Goal: Task Accomplishment & Management: Complete application form

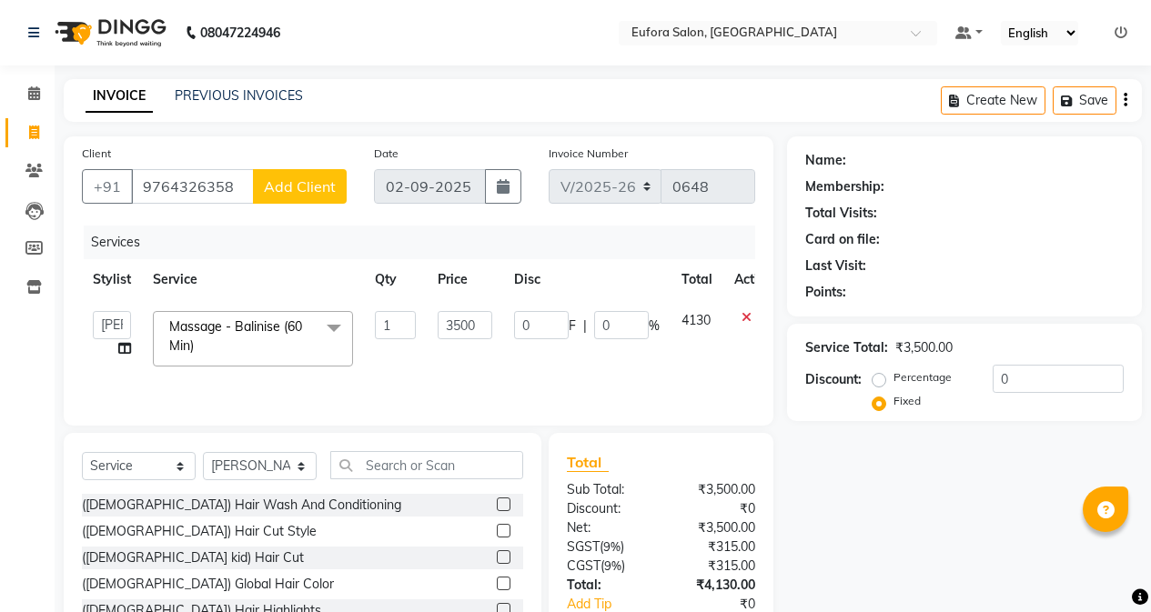
select select "6684"
select select "75754"
select select "service"
select select "75754"
click at [806, 453] on div "Name: Membership: Total Visits: Card on file: Last Visit: Points: Service Total…" at bounding box center [971, 418] width 368 height 565
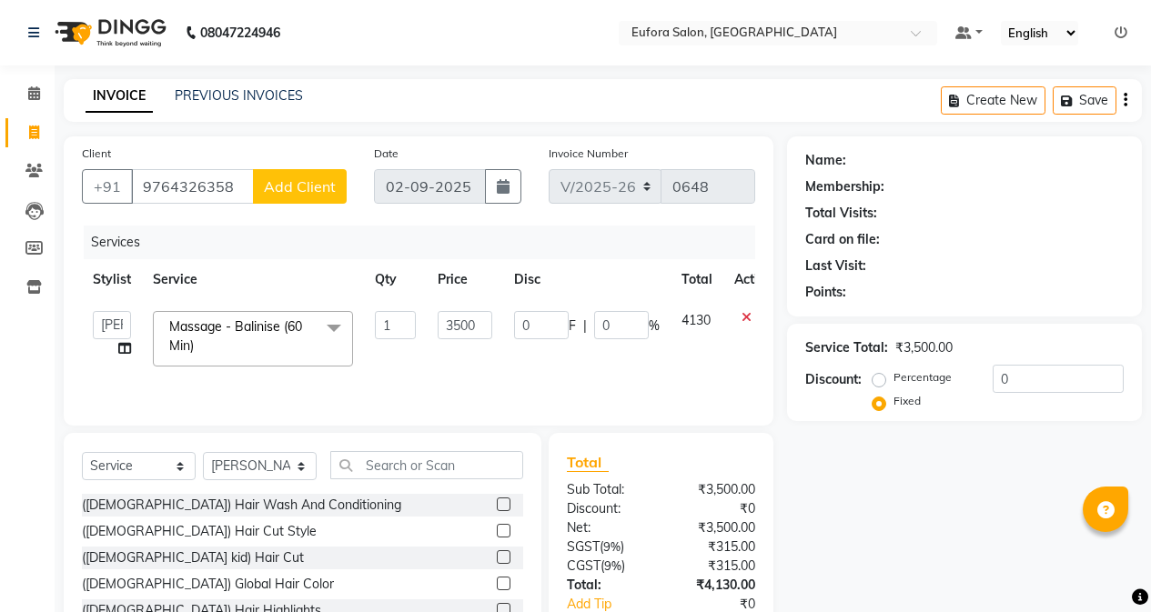
click at [305, 189] on span "Add Client" at bounding box center [300, 186] width 72 height 18
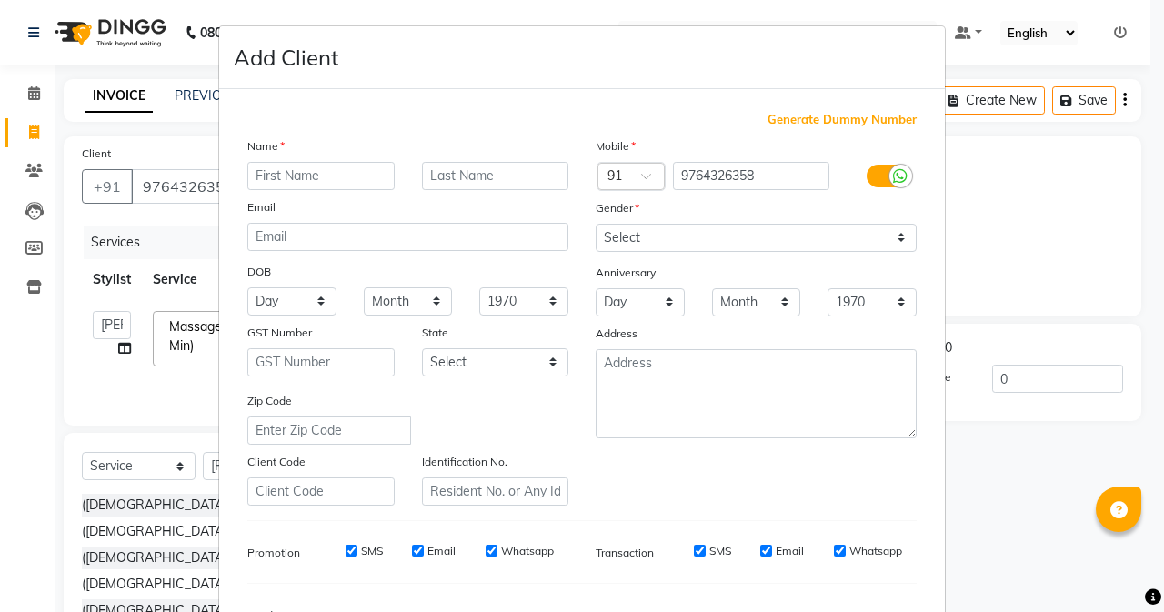
click at [323, 181] on input "text" at bounding box center [320, 176] width 147 height 28
paste input "[PERSON_NAME]"
type input "[PERSON_NAME]"
click at [656, 246] on select "Select [DEMOGRAPHIC_DATA] [DEMOGRAPHIC_DATA] Other Prefer Not To Say" at bounding box center [756, 238] width 321 height 28
select select "[DEMOGRAPHIC_DATA]"
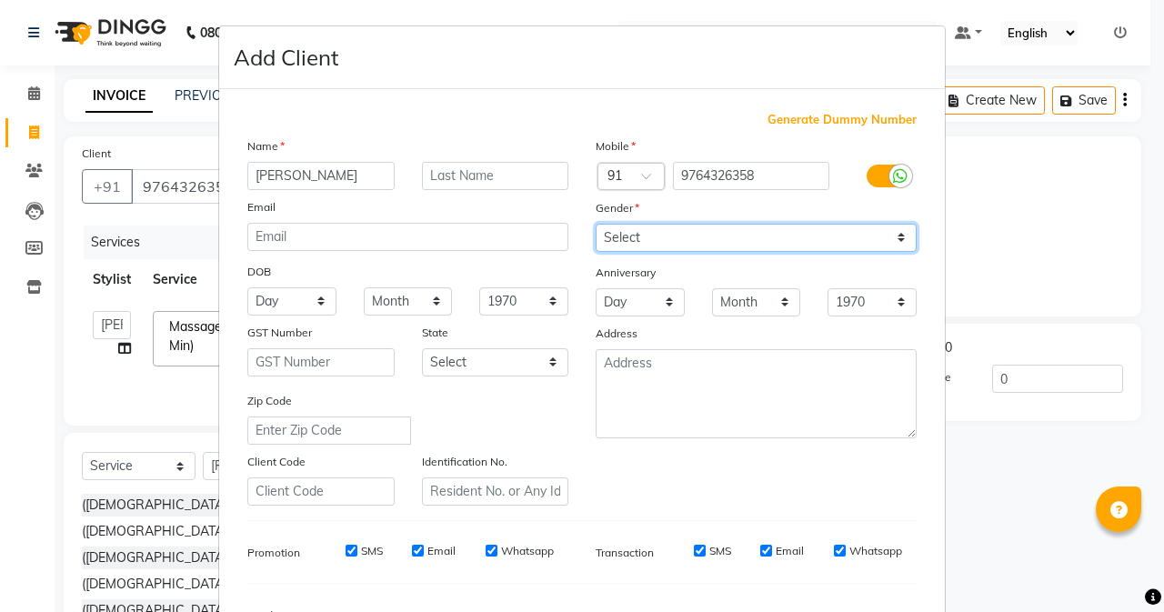
click at [596, 224] on select "Select [DEMOGRAPHIC_DATA] [DEMOGRAPHIC_DATA] Other Prefer Not To Say" at bounding box center [756, 238] width 321 height 28
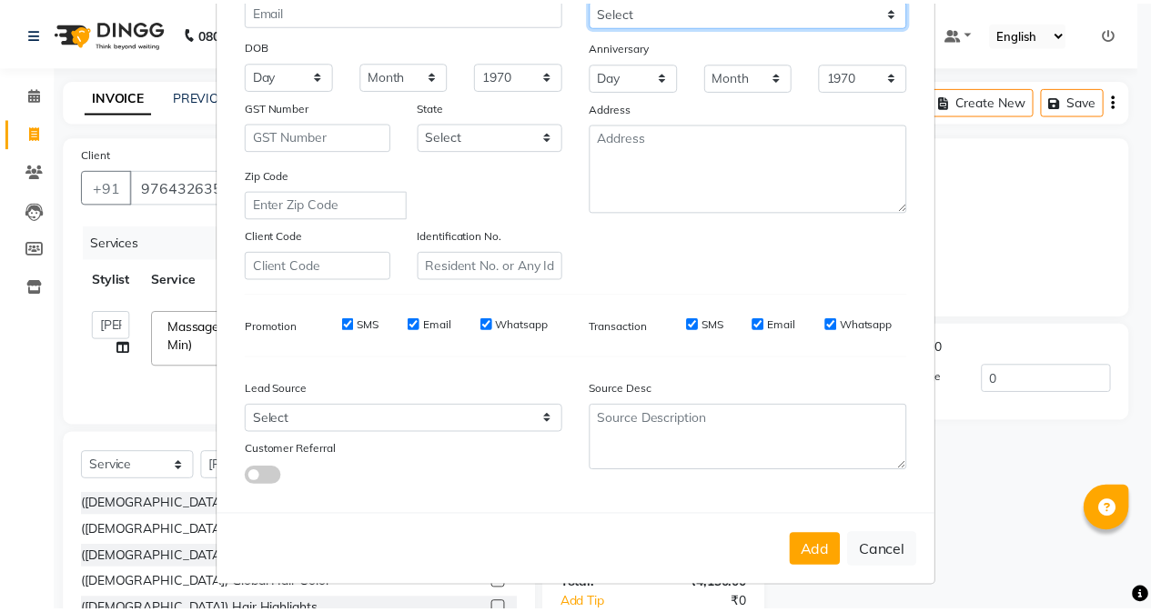
scroll to position [227, 0]
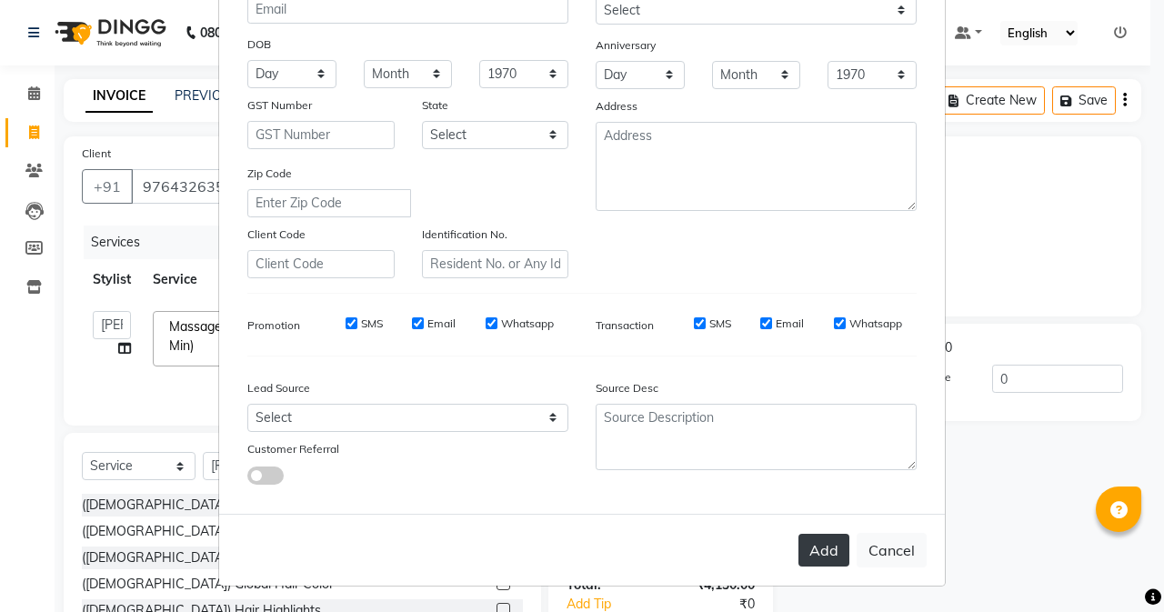
click at [799, 551] on button "Add" at bounding box center [824, 550] width 51 height 33
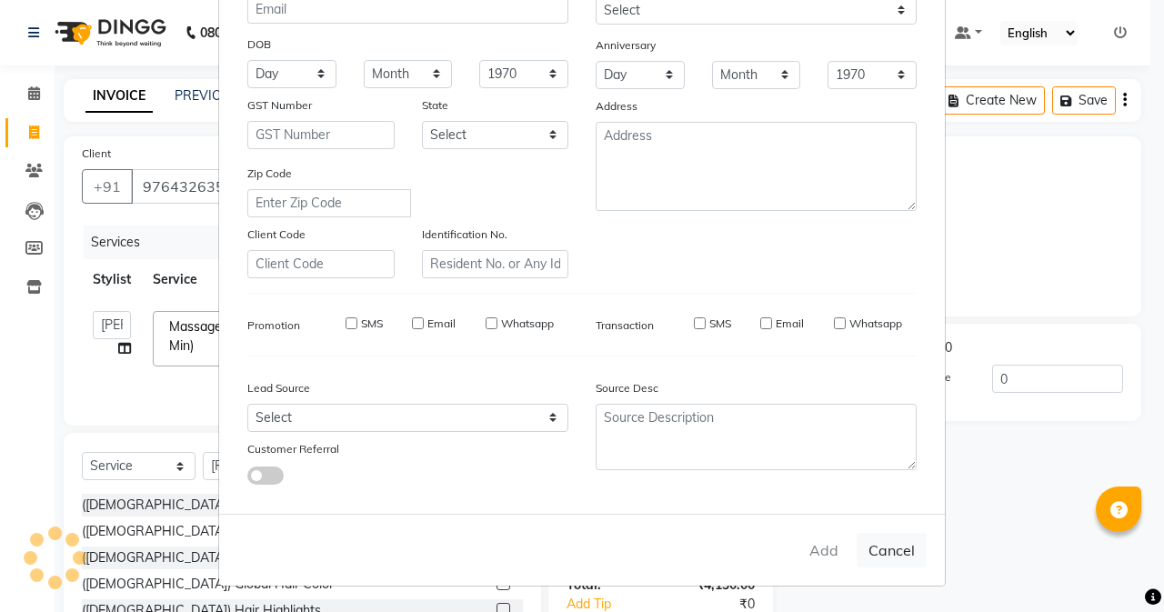
radio input "true"
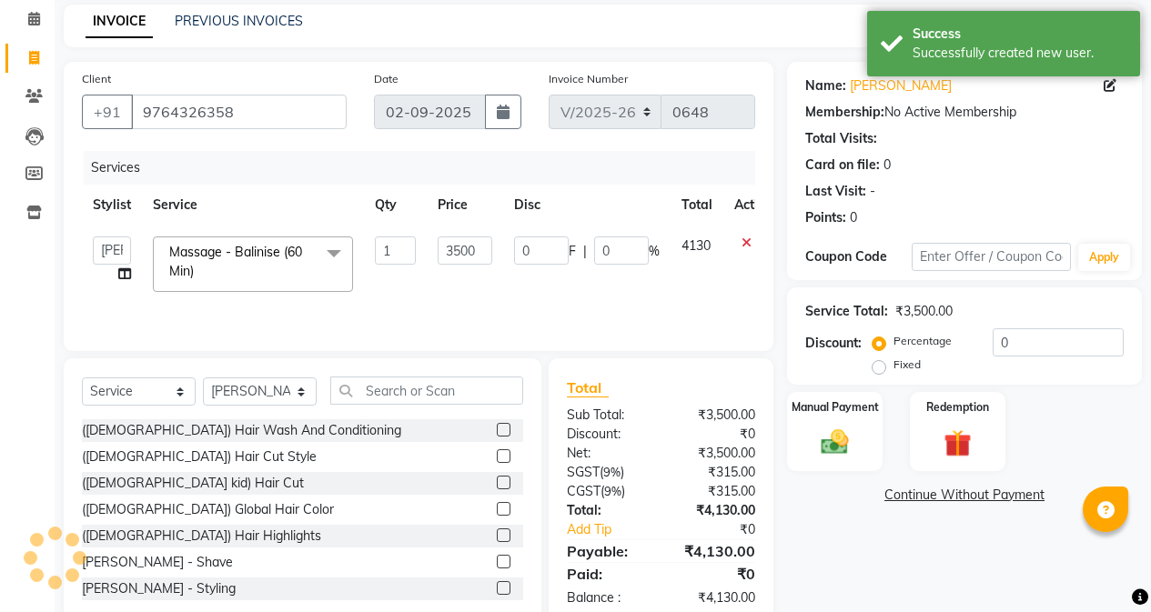
scroll to position [116, 0]
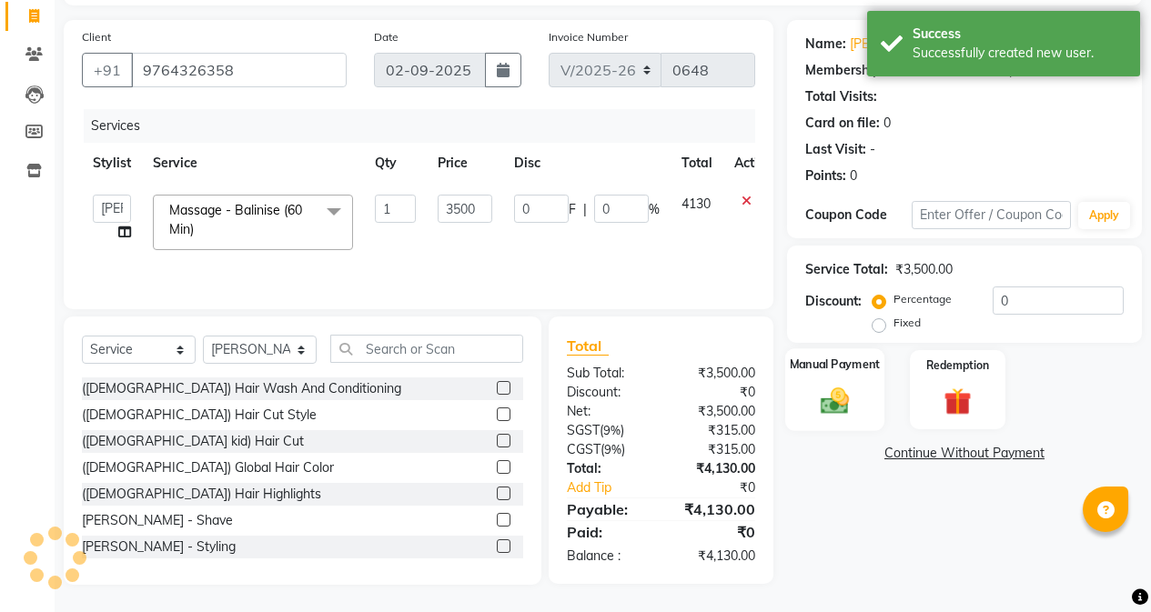
click at [848, 385] on img at bounding box center [834, 400] width 46 height 33
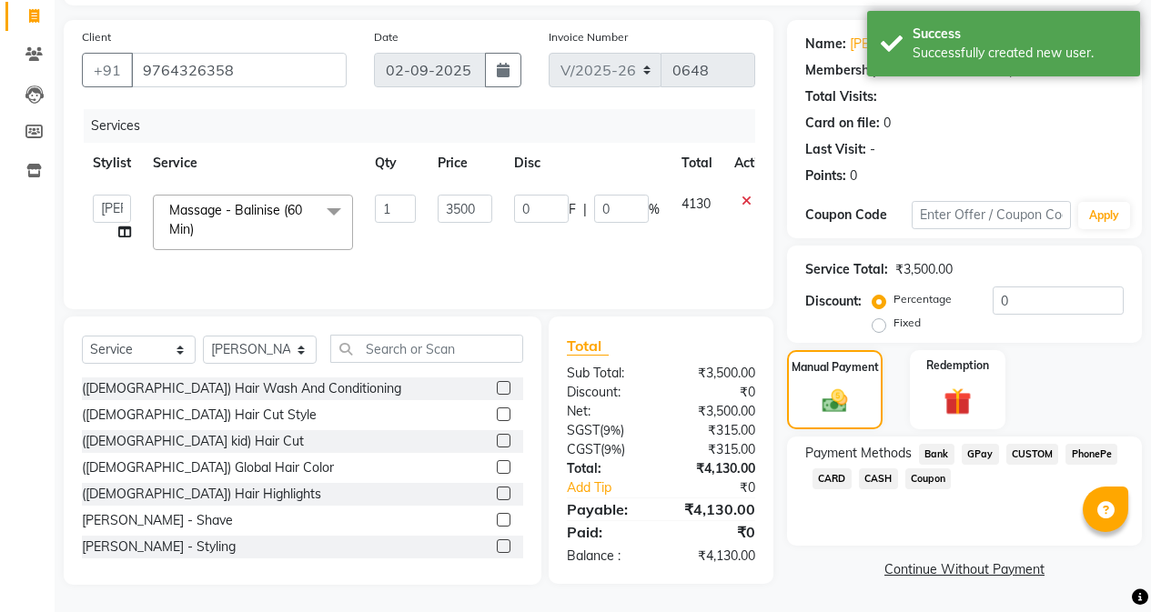
click at [988, 461] on span "GPay" at bounding box center [979, 454] width 37 height 21
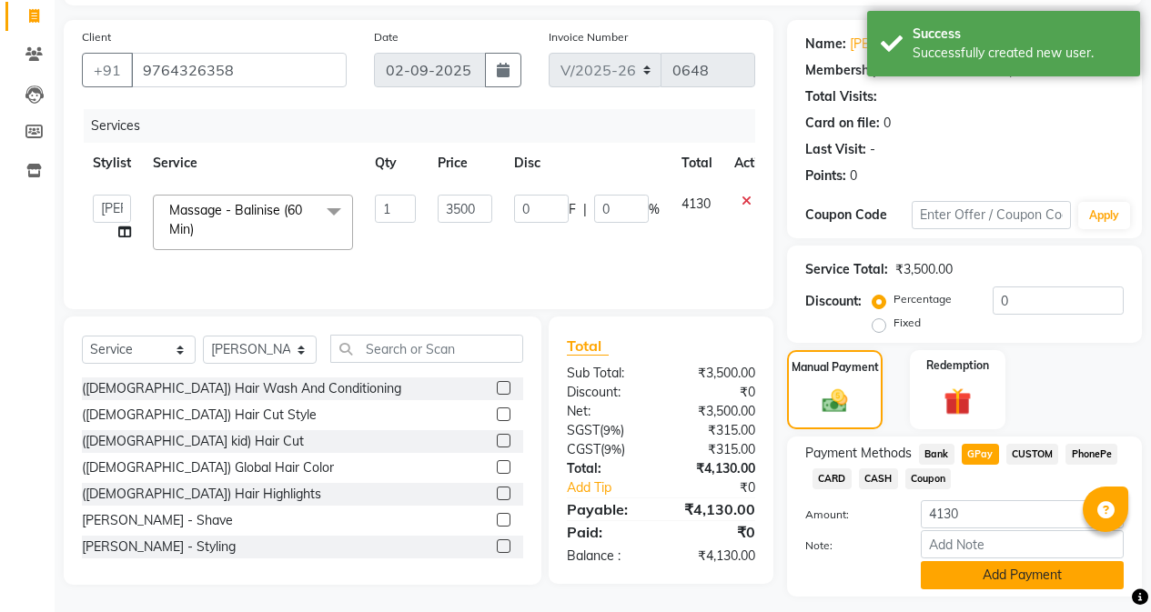
click at [963, 578] on button "Add Payment" at bounding box center [1021, 575] width 203 height 28
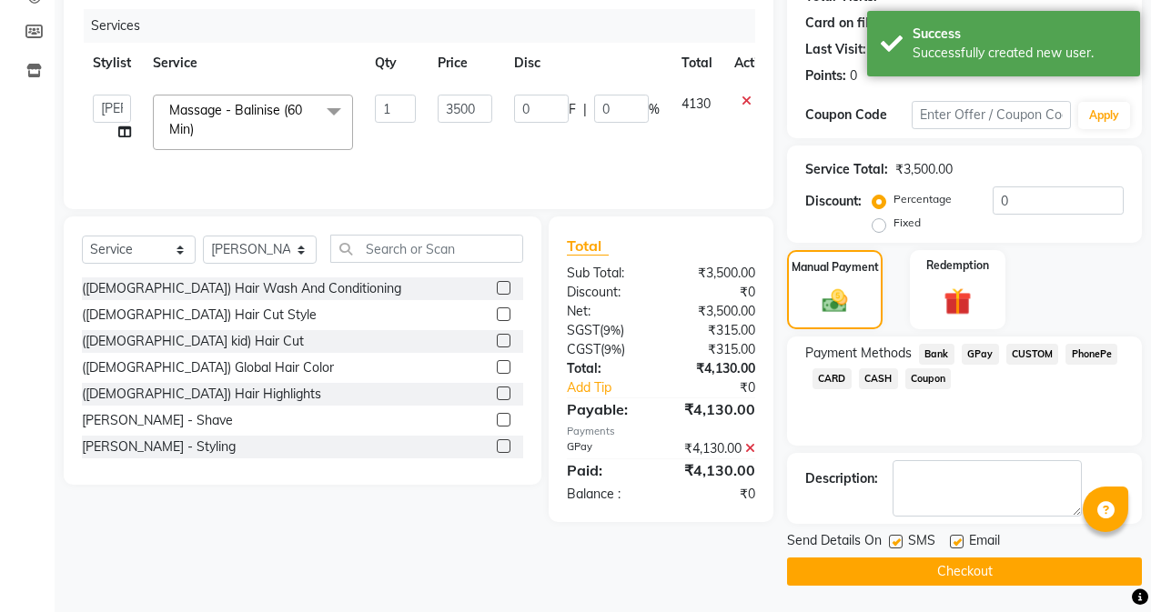
scroll to position [217, 0]
click at [884, 569] on button "Checkout" at bounding box center [964, 571] width 355 height 28
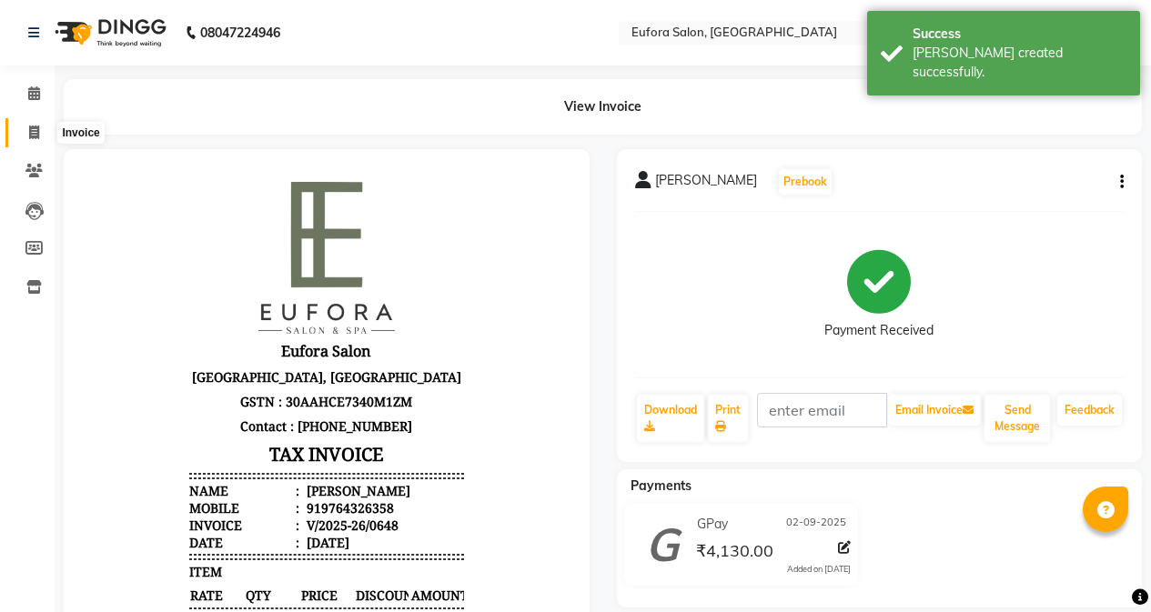
click at [34, 135] on icon at bounding box center [34, 133] width 10 height 14
select select "service"
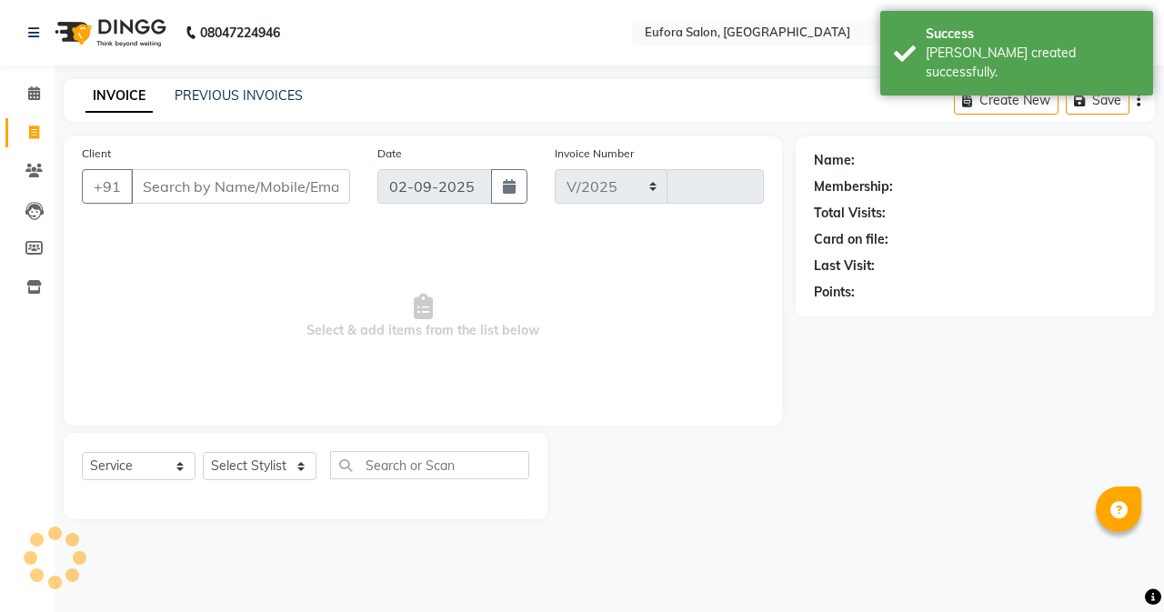
select select "6684"
type input "0649"
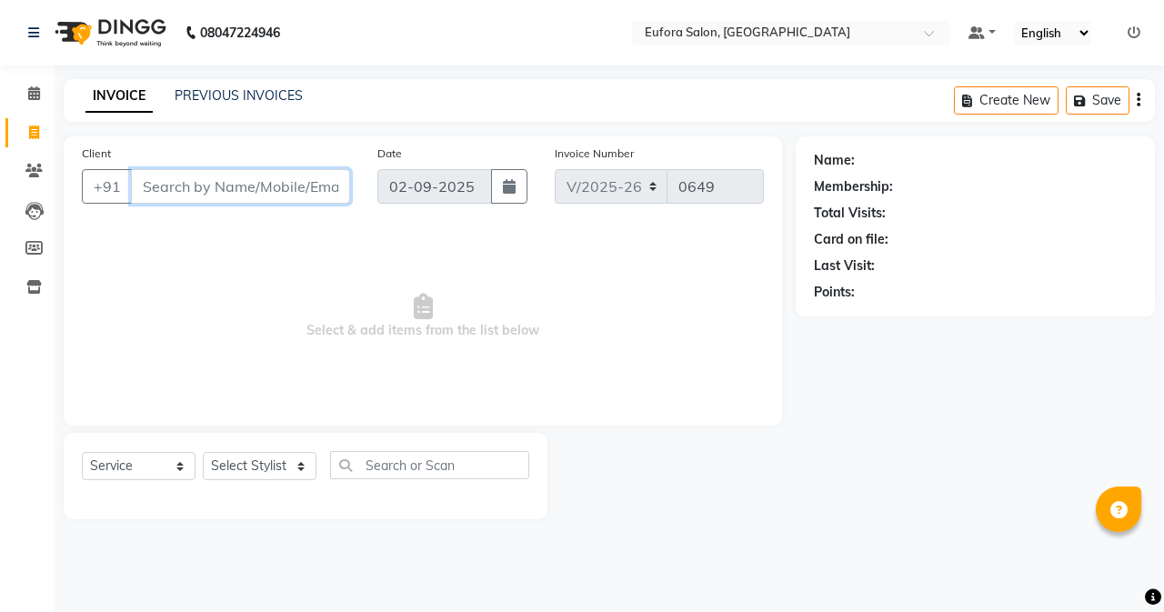
click at [280, 190] on input "Client" at bounding box center [240, 186] width 219 height 35
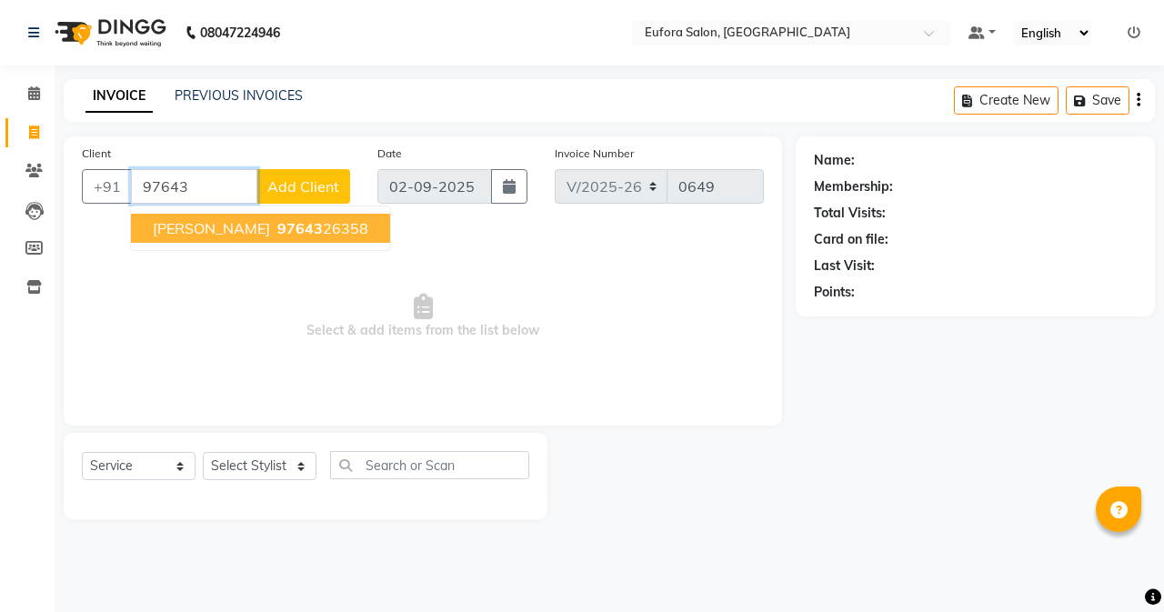
click at [277, 229] on span "97643" at bounding box center [299, 228] width 45 height 18
type input "9764326358"
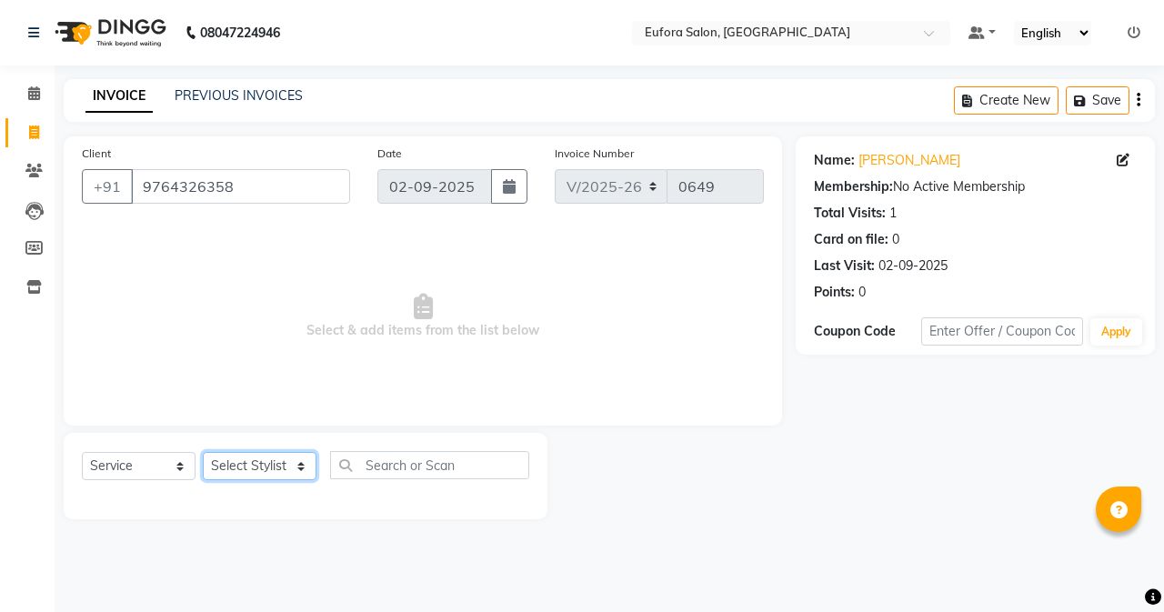
click at [296, 469] on select "Select Stylist [PERSON_NAME] [PERSON_NAME] Gigi [PERSON_NAME] Roshan [PERSON_NA…" at bounding box center [260, 466] width 114 height 28
select select "75754"
click at [203, 452] on select "Select Stylist [PERSON_NAME] [PERSON_NAME] Gigi [PERSON_NAME] Roshan [PERSON_NA…" at bounding box center [260, 466] width 114 height 28
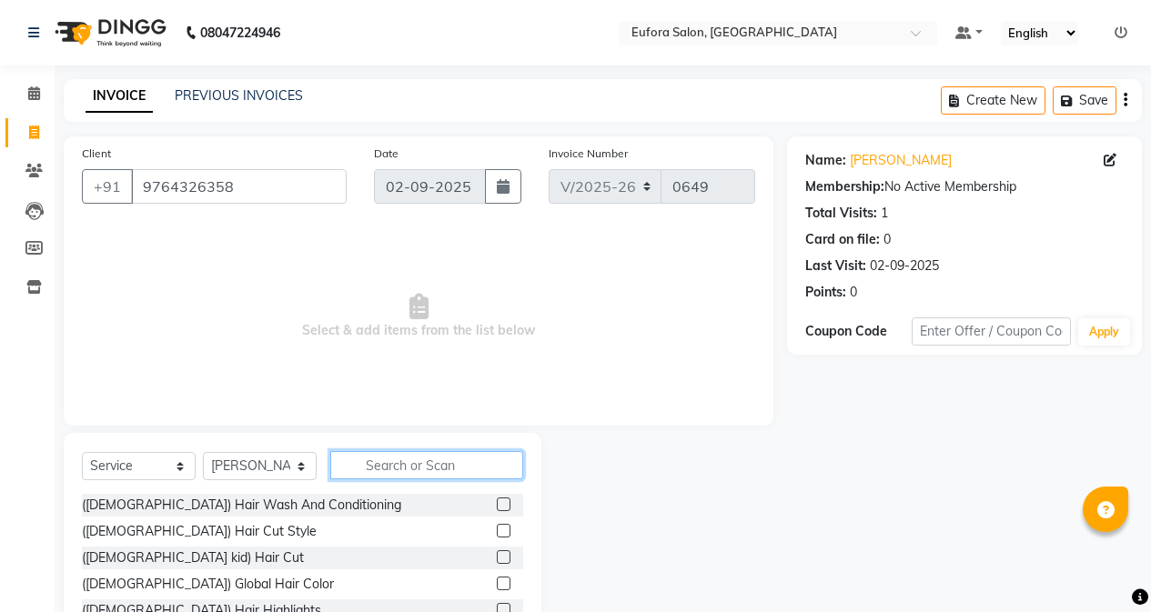
click at [387, 464] on input "text" at bounding box center [426, 465] width 193 height 28
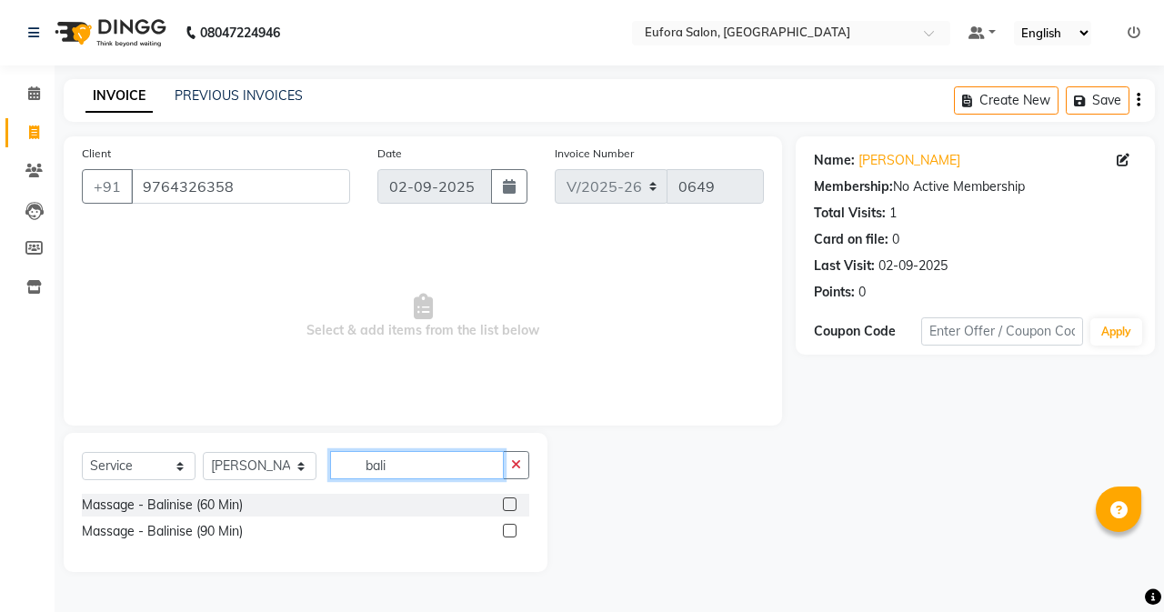
type input "bali"
click at [514, 503] on label at bounding box center [510, 505] width 14 height 14
click at [514, 503] on input "checkbox" at bounding box center [509, 505] width 12 height 12
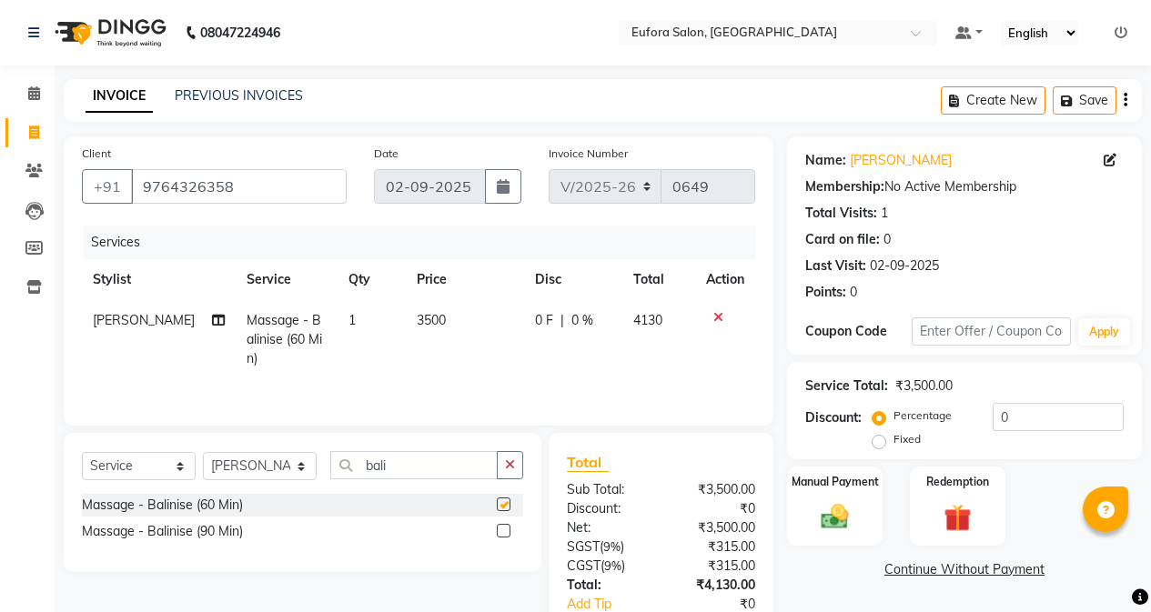
checkbox input "false"
click at [1073, 91] on button "Save" at bounding box center [1084, 100] width 64 height 28
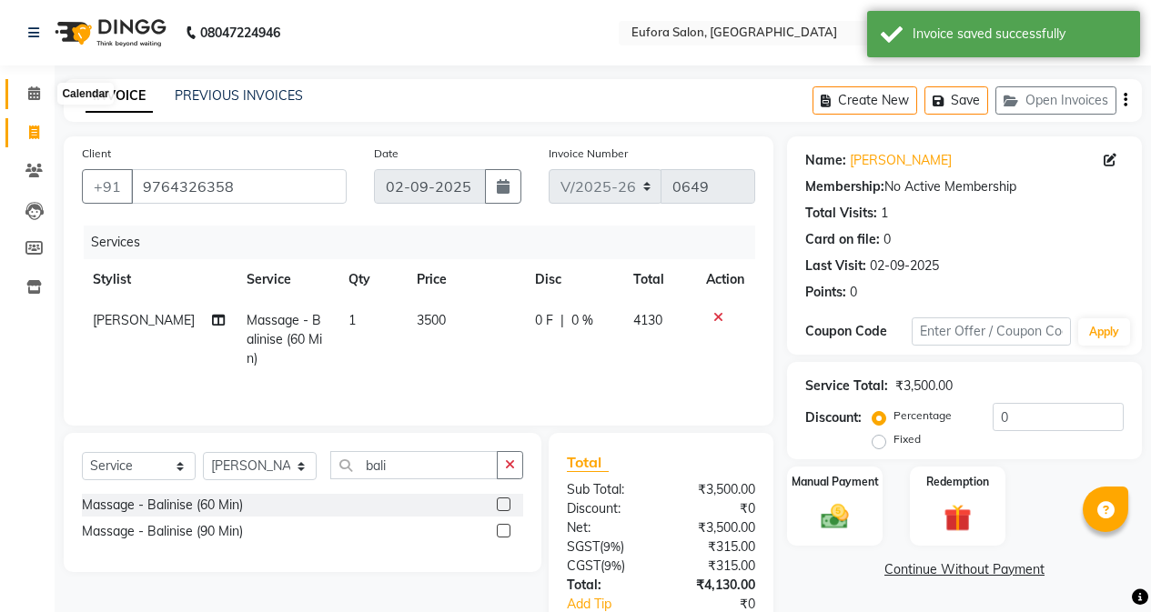
click at [35, 97] on icon at bounding box center [34, 93] width 12 height 14
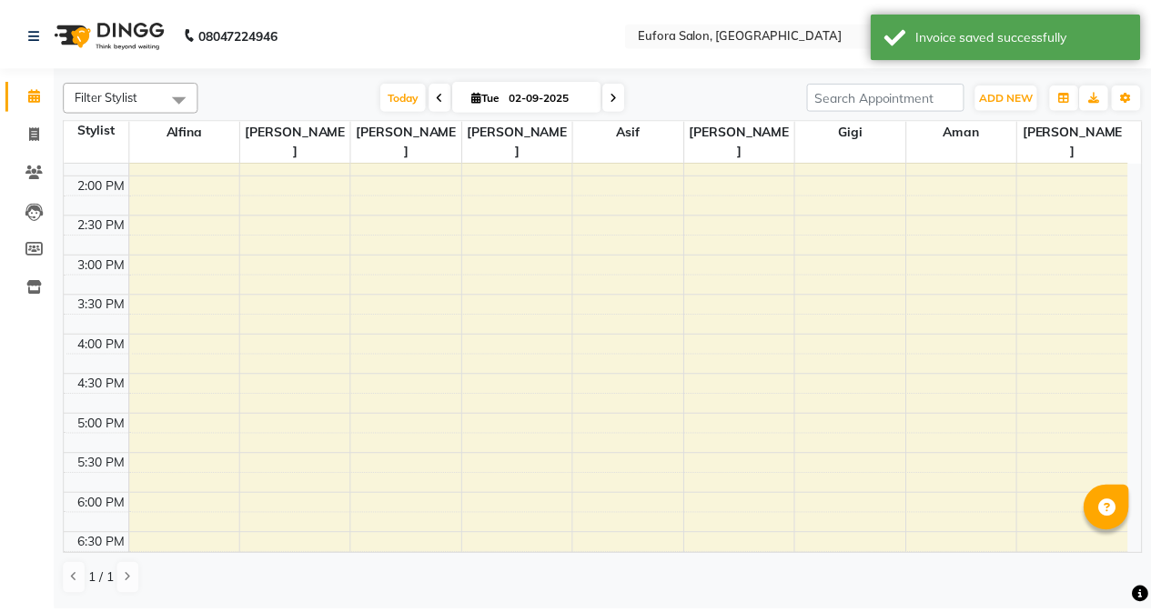
scroll to position [628, 0]
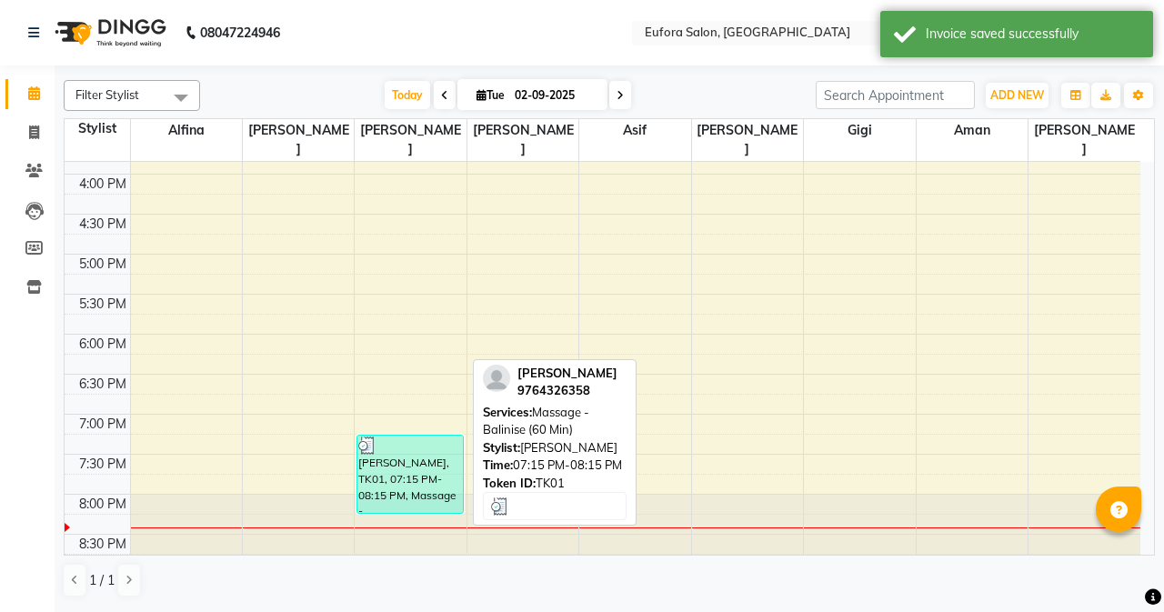
click at [411, 478] on div "[PERSON_NAME], TK01, 07:15 PM-08:15 PM, Massage - [GEOGRAPHIC_DATA] (60 Min)" at bounding box center [409, 474] width 105 height 77
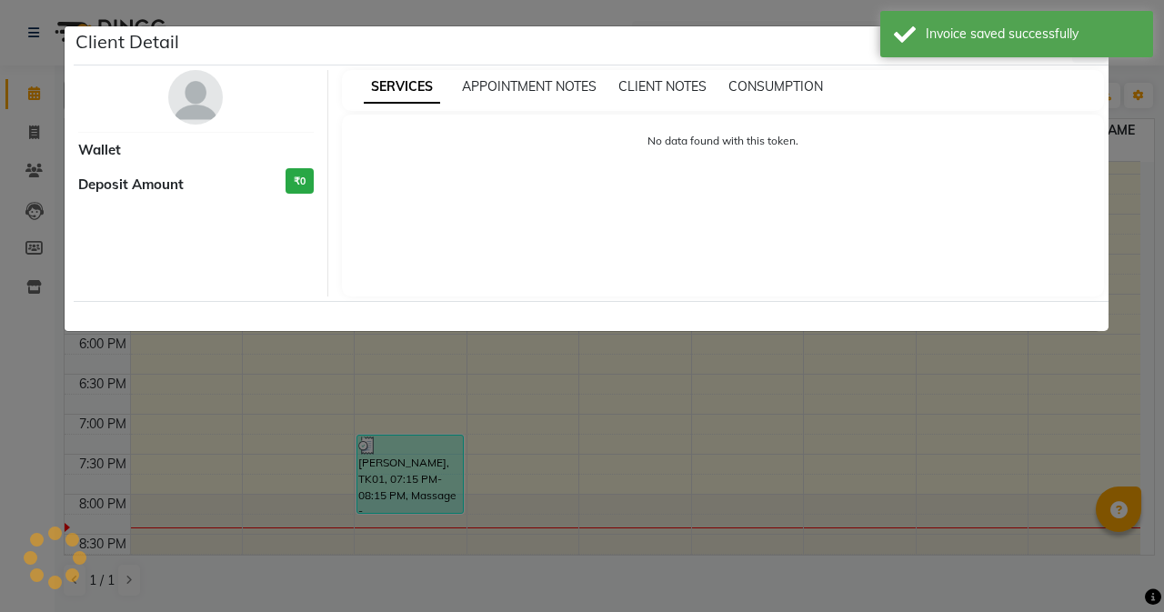
select select "3"
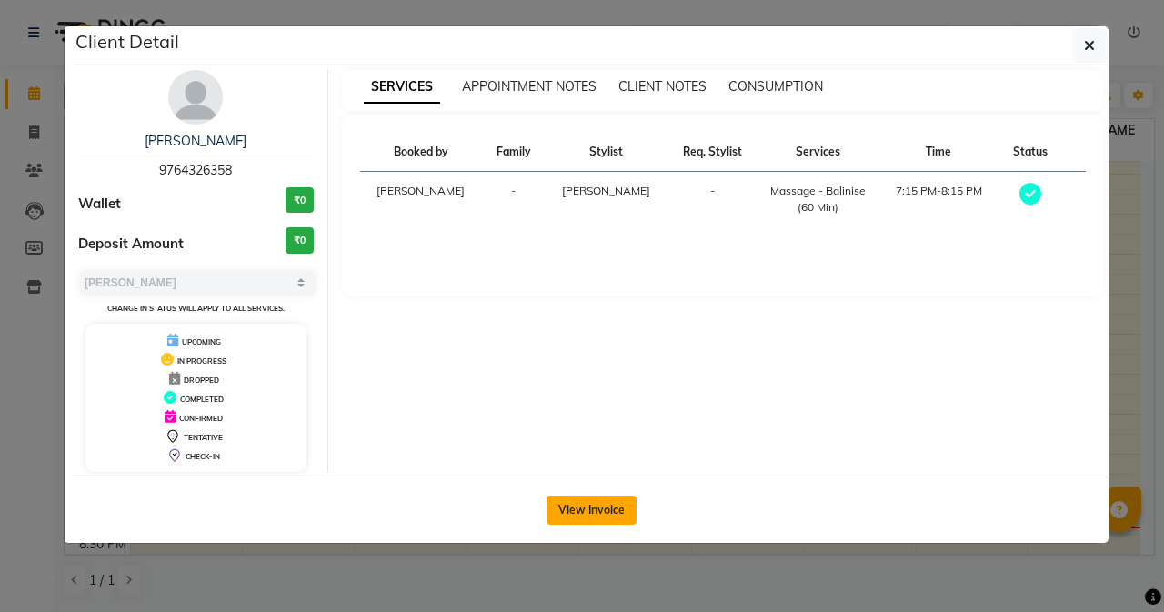
click at [595, 510] on button "View Invoice" at bounding box center [592, 510] width 90 height 29
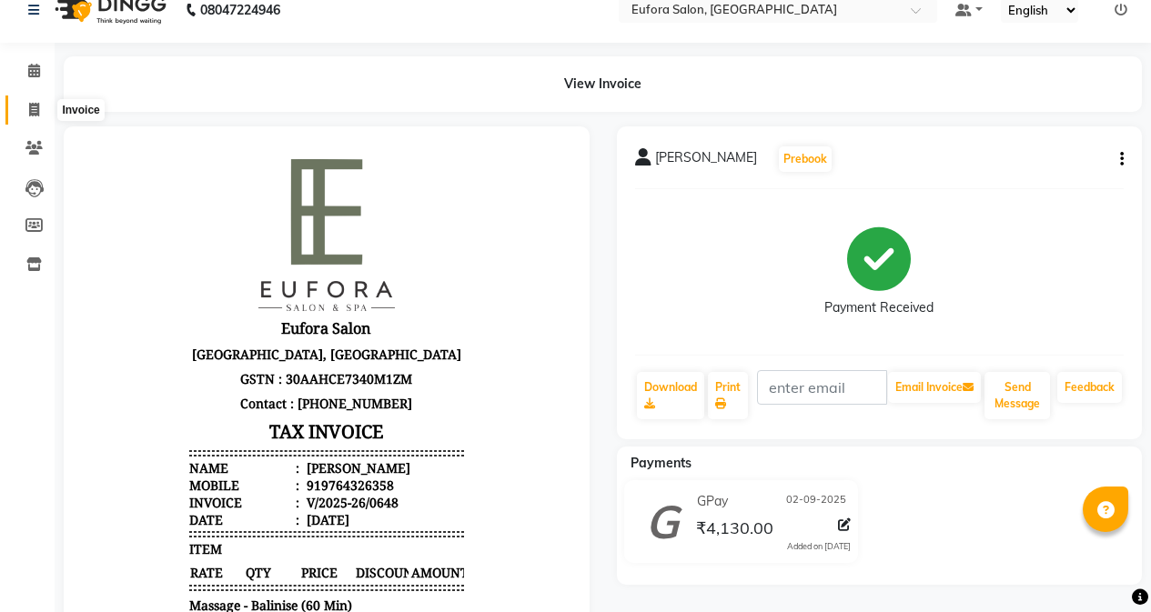
click at [34, 113] on icon at bounding box center [34, 110] width 10 height 14
select select "service"
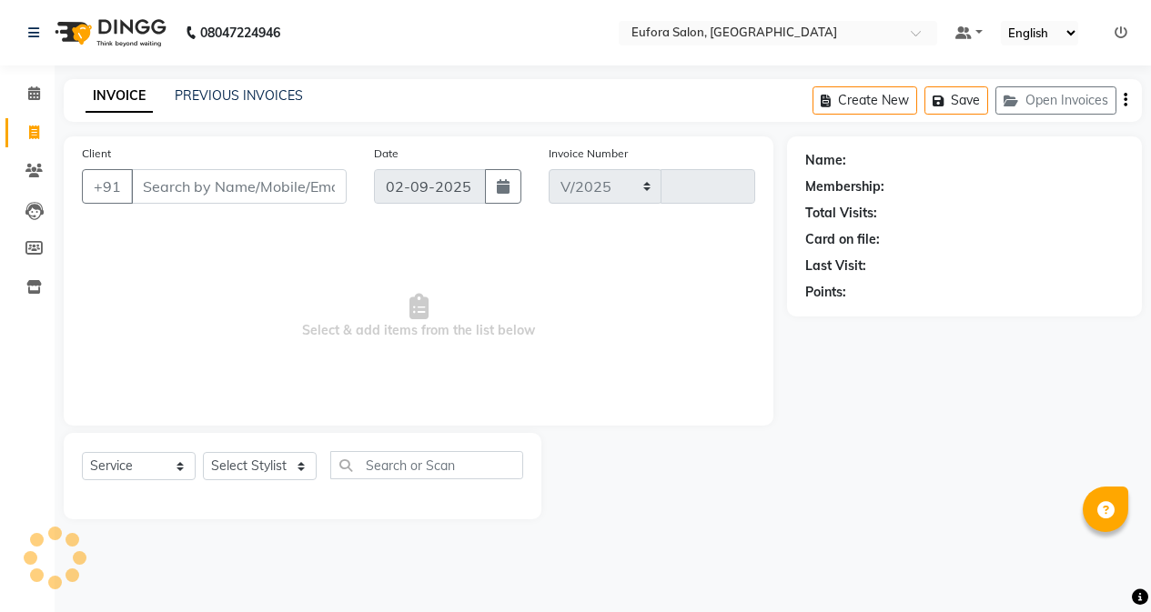
select select "6684"
type input "0649"
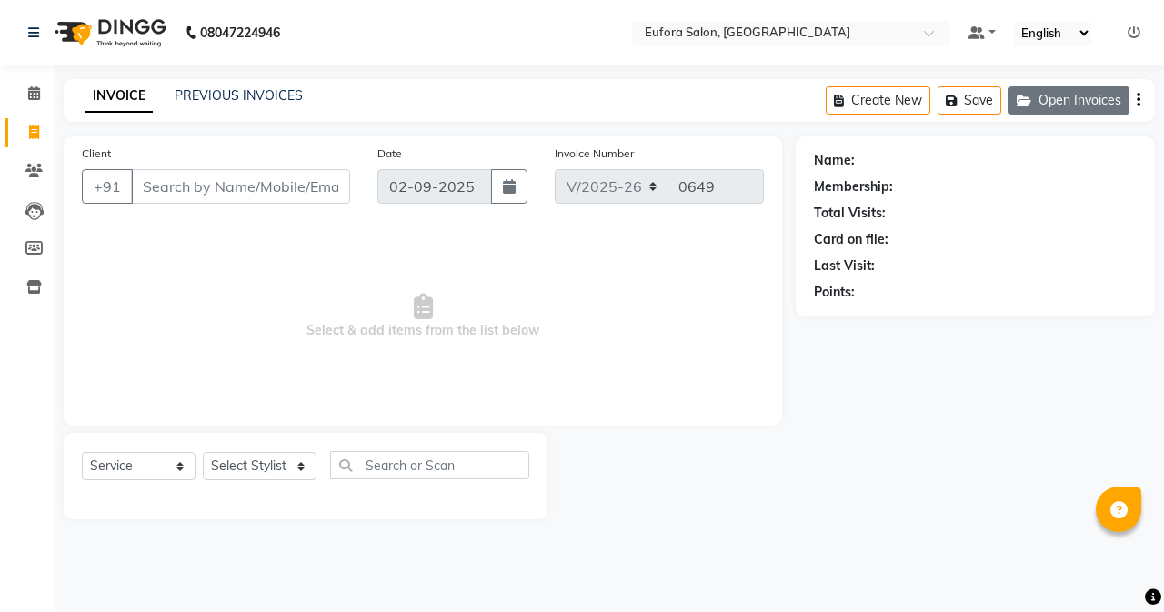
click at [1087, 101] on button "Open Invoices" at bounding box center [1069, 100] width 121 height 28
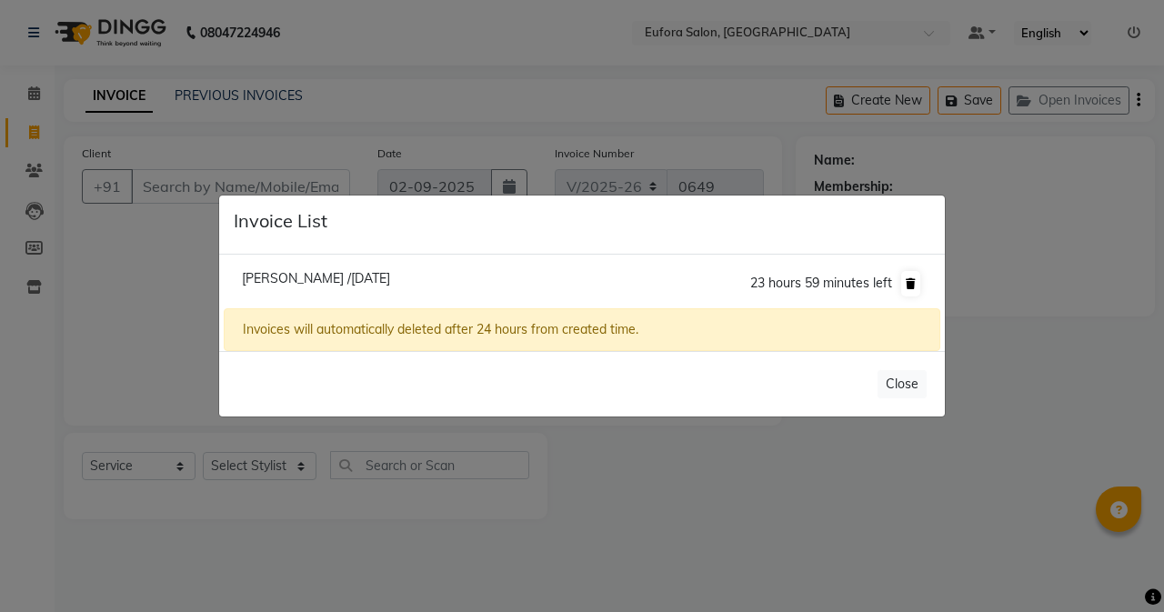
click at [914, 283] on icon at bounding box center [911, 283] width 10 height 11
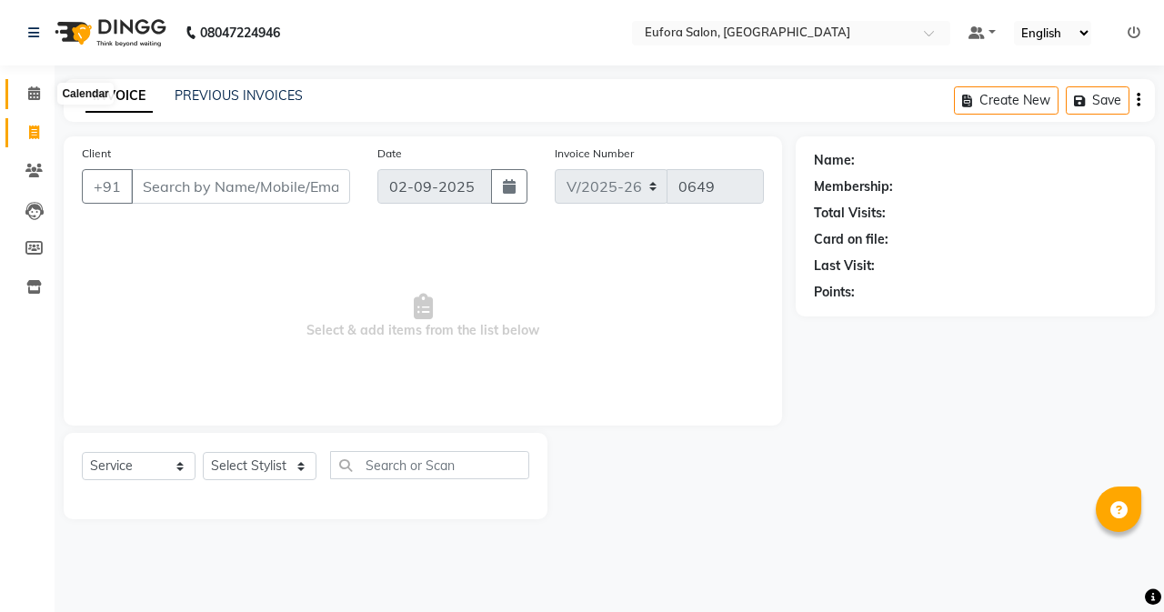
click at [38, 87] on icon at bounding box center [34, 93] width 12 height 14
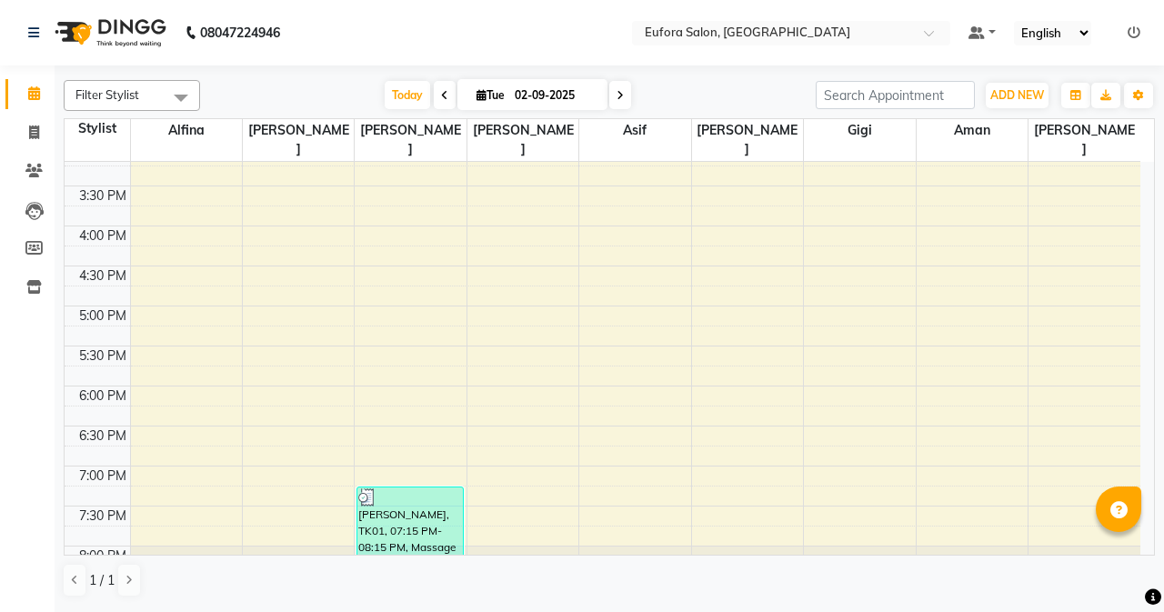
scroll to position [537, 0]
click at [36, 138] on icon at bounding box center [34, 133] width 10 height 14
select select "service"
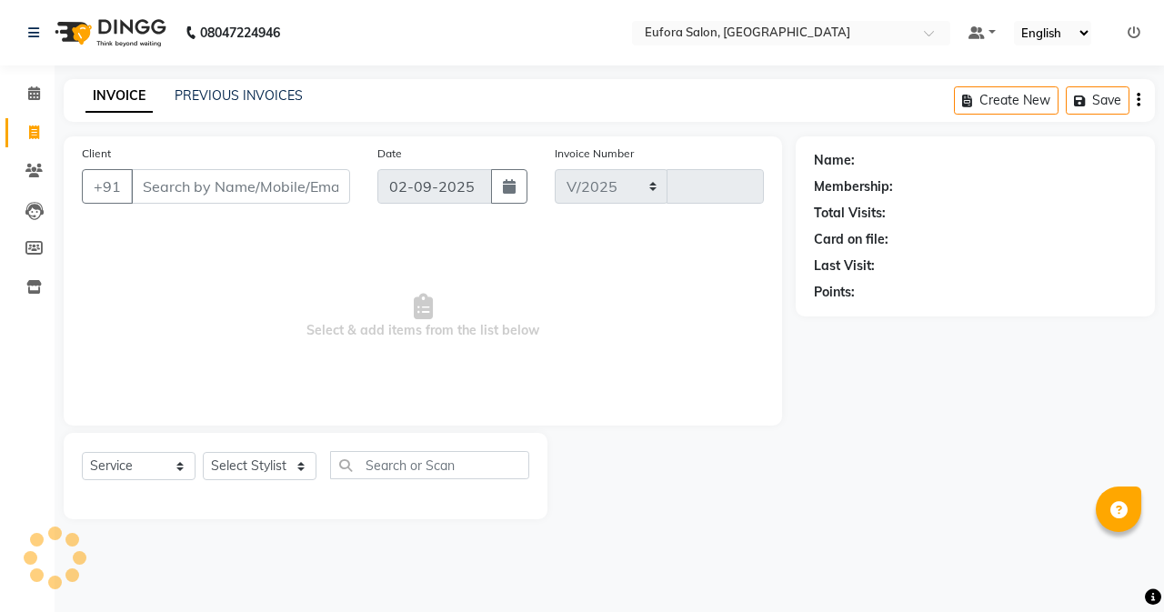
select select "6684"
type input "0649"
